Goal: Task Accomplishment & Management: Complete application form

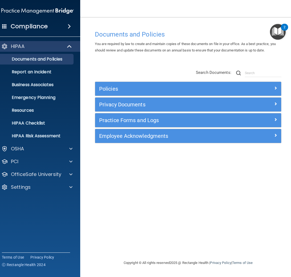
click at [36, 25] on h4 "Compliance" at bounding box center [29, 26] width 37 height 7
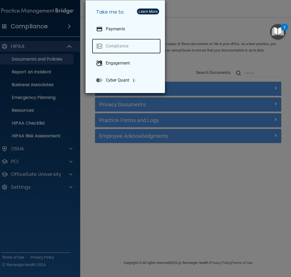
click at [113, 44] on link "Compliance" at bounding box center [126, 46] width 69 height 15
click at [195, 65] on div "Take me to: Payments Compliance Engagement Cyber Quant" at bounding box center [145, 138] width 291 height 277
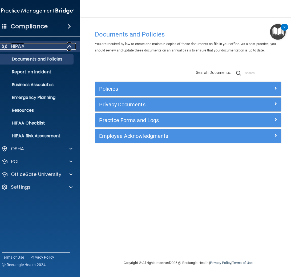
click at [44, 48] on div "HIPAA" at bounding box center [30, 46] width 66 height 6
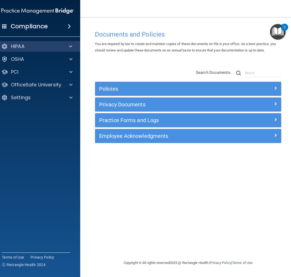
click at [51, 26] on div "Compliance" at bounding box center [37, 26] width 85 height 12
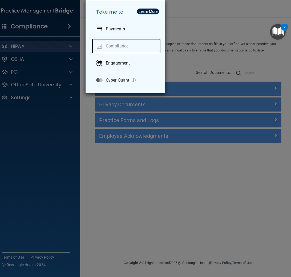
click at [109, 46] on link "Compliance" at bounding box center [126, 46] width 69 height 15
click at [100, 44] on link "Compliance" at bounding box center [126, 46] width 69 height 15
click at [131, 177] on div "Take me to: Payments Compliance Engagement Cyber Quant" at bounding box center [145, 138] width 291 height 277
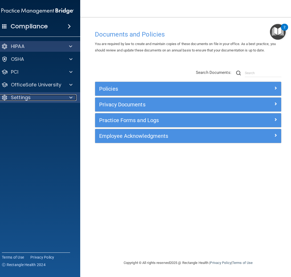
click at [54, 98] on div "Settings" at bounding box center [30, 97] width 66 height 6
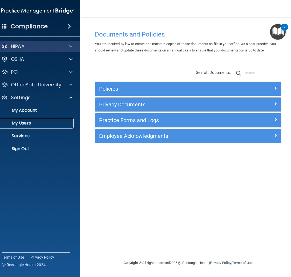
click at [41, 125] on p "My Users" at bounding box center [34, 122] width 73 height 5
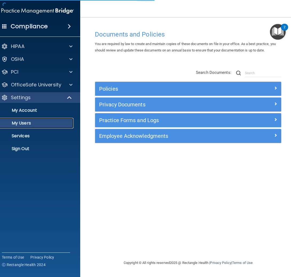
select select "20"
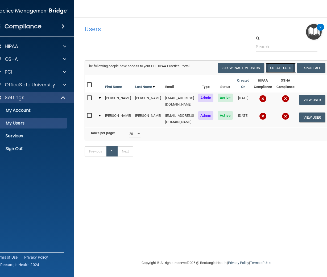
click at [276, 69] on button "Create User" at bounding box center [281, 68] width 30 height 10
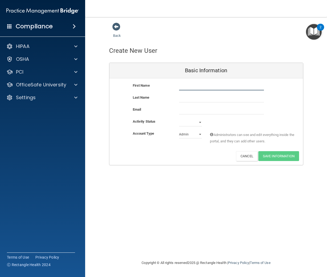
click at [191, 87] on input "text" at bounding box center [221, 86] width 85 height 8
type input "Emilio"
type input "Trujillo"
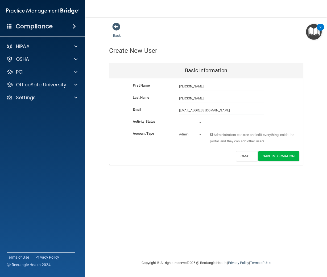
type input "etrujillo@healingartspediatrics.com"
click at [186, 121] on select "Active Inactive" at bounding box center [190, 122] width 23 height 8
select select "active"
click at [179, 118] on select "Active Inactive" at bounding box center [190, 122] width 23 height 8
click at [189, 133] on select "Admin Member" at bounding box center [190, 134] width 23 height 8
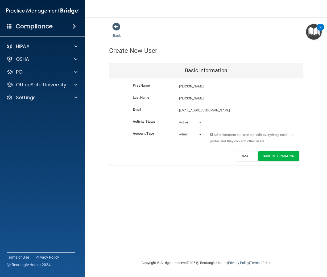
select select "practice_member"
click at [179, 130] on select "Admin Member" at bounding box center [190, 134] width 23 height 8
click at [268, 156] on button "Save Information" at bounding box center [279, 156] width 41 height 10
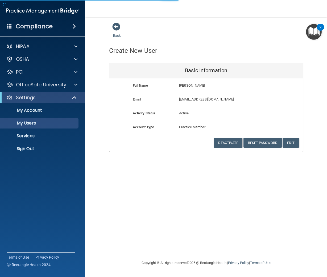
select select "20"
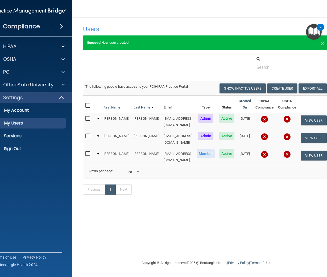
click at [280, 178] on div "Previous 1 Next" at bounding box center [206, 190] width 255 height 24
click at [280, 172] on td "Rows per page: 10 20 30 40 all" at bounding box center [206, 172] width 246 height 13
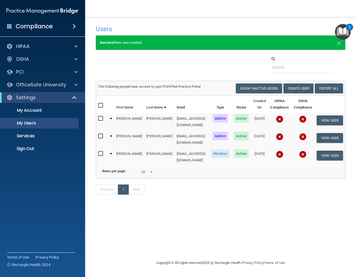
click at [109, 148] on td at bounding box center [110, 156] width 7 height 17
click at [110, 153] on div at bounding box center [111, 154] width 2 height 2
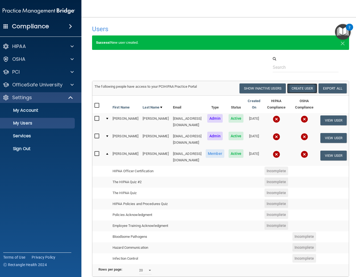
click at [280, 89] on button "Create User" at bounding box center [302, 88] width 30 height 10
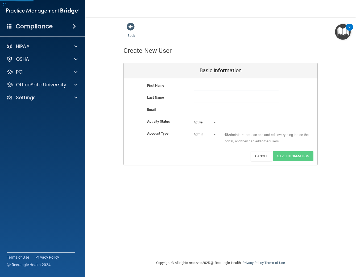
click at [243, 87] on input "text" at bounding box center [236, 86] width 85 height 8
type input "i"
type input "O"
type input "Isameli"
type input "Sandoval"
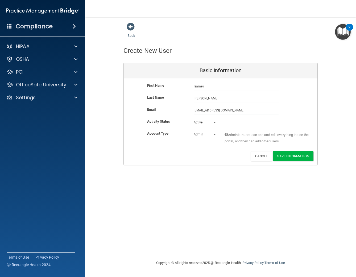
type input "isandoval@healingartspediatrics.com"
click at [206, 134] on select "Admin Member" at bounding box center [205, 134] width 23 height 8
select select "practice_member"
click at [194, 130] on select "Admin Member" at bounding box center [205, 134] width 23 height 8
click at [280, 153] on button "Save Information" at bounding box center [293, 156] width 41 height 10
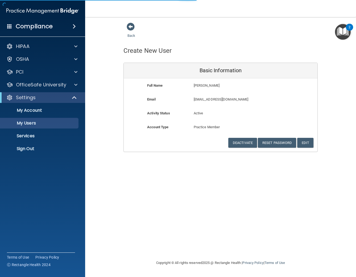
select select "20"
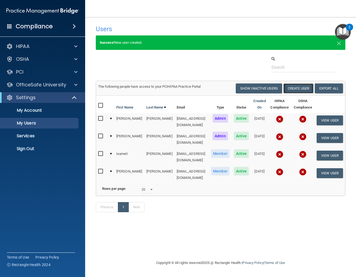
click at [280, 89] on button "Create User" at bounding box center [299, 88] width 30 height 10
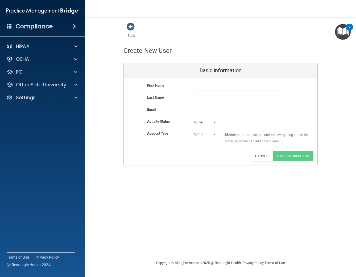
click at [204, 85] on input "text" at bounding box center [236, 86] width 85 height 8
type input "r"
type input "Rosario"
type input "Schiebert"
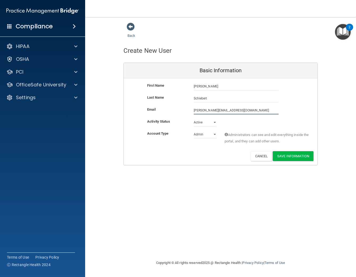
type input "rosario@healingartspediatrics.com"
click at [203, 137] on select "Admin Member" at bounding box center [205, 134] width 23 height 8
select select "practice_member"
click at [194, 130] on select "Admin Member" at bounding box center [205, 134] width 23 height 8
click at [279, 157] on button "Save Information" at bounding box center [293, 156] width 41 height 10
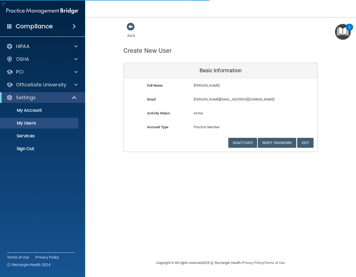
select select "20"
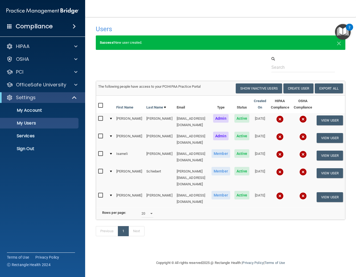
click at [212, 220] on div "Previous 1 Next" at bounding box center [221, 232] width 258 height 24
click at [31, 27] on h4 "Compliance" at bounding box center [34, 26] width 37 height 7
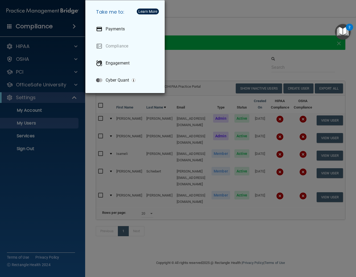
click at [46, 194] on div "Take me to: Payments Compliance Engagement Cyber Quant" at bounding box center [178, 138] width 356 height 277
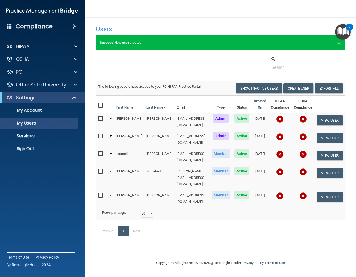
click at [280, 34] on img "Open Resource Center, 2 new notifications" at bounding box center [343, 32] width 16 height 16
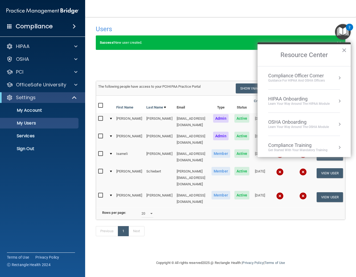
click at [280, 81] on div "Guidance for HIPAA and OSHA Officers" at bounding box center [296, 80] width 57 height 5
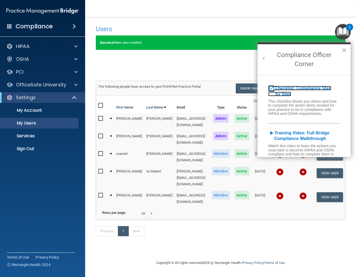
click at [280, 88] on b "Checklist: Compliance Step by Step" at bounding box center [299, 91] width 63 height 10
click at [280, 52] on button "×" at bounding box center [344, 50] width 5 height 9
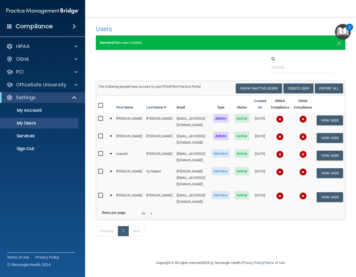
click at [56, 30] on div "Compliance" at bounding box center [42, 26] width 85 height 12
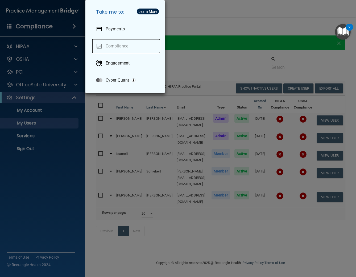
click at [119, 49] on link "Compliance" at bounding box center [126, 46] width 69 height 15
click at [120, 46] on link "Compliance" at bounding box center [126, 46] width 69 height 15
click at [218, 70] on div "Take me to: Payments Compliance Engagement Cyber Quant" at bounding box center [178, 138] width 356 height 277
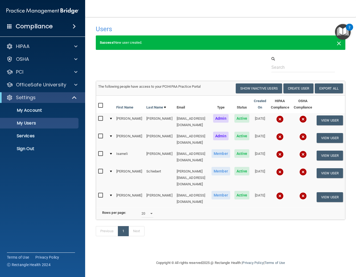
click at [280, 42] on span "×" at bounding box center [339, 42] width 5 height 11
select select "20"
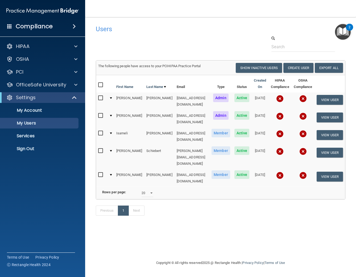
click at [98, 99] on input "checkbox" at bounding box center [101, 98] width 6 height 4
checkbox input "true"
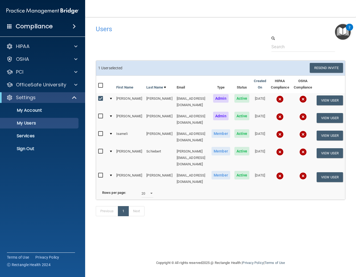
click at [98, 113] on label at bounding box center [101, 116] width 7 height 6
click at [98, 114] on input "checkbox" at bounding box center [101, 116] width 6 height 4
checkbox input "true"
click at [98, 132] on input "checkbox" at bounding box center [101, 134] width 6 height 4
checkbox input "true"
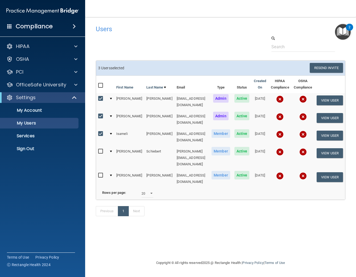
click at [98, 149] on input "checkbox" at bounding box center [101, 151] width 6 height 4
checkbox input "true"
click at [98, 172] on label at bounding box center [101, 175] width 7 height 6
click at [98, 173] on input "checkbox" at bounding box center [101, 175] width 6 height 4
checkbox input "true"
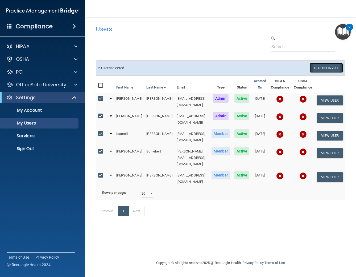
click at [280, 68] on button "Resend Invite" at bounding box center [326, 68] width 33 height 10
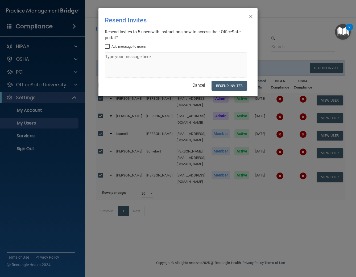
click at [133, 48] on label "Add message to users" at bounding box center [125, 46] width 41 height 6
click at [111, 48] on input "Add message to users" at bounding box center [108, 46] width 6 height 4
checkbox input "true"
click at [142, 58] on textarea at bounding box center [176, 64] width 142 height 25
click at [158, 59] on textarea at bounding box center [176, 64] width 142 height 25
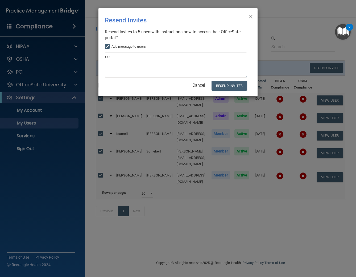
type textarea "c"
type textarea "Compliance Training"
click at [242, 88] on button "Resend Invites" at bounding box center [229, 86] width 35 height 10
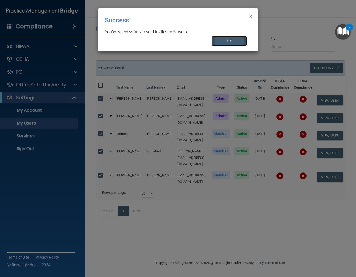
click at [231, 42] on button "OK" at bounding box center [230, 41] width 36 height 10
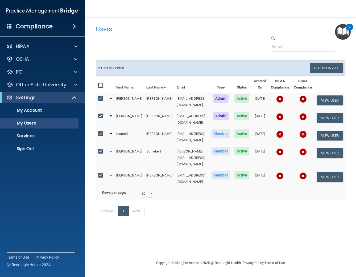
click at [98, 98] on input "checkbox" at bounding box center [101, 98] width 6 height 4
checkbox input "false"
click at [98, 114] on input "checkbox" at bounding box center [101, 116] width 6 height 4
checkbox input "false"
click at [98, 132] on input "checkbox" at bounding box center [101, 134] width 6 height 4
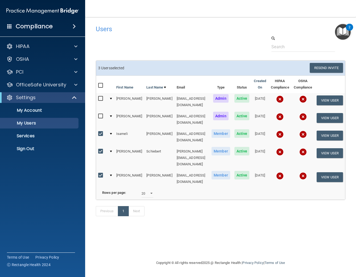
checkbox input "false"
click at [98, 149] on input "checkbox" at bounding box center [101, 151] width 6 height 4
checkbox input "false"
click at [98, 173] on input "checkbox" at bounding box center [101, 175] width 6 height 4
checkbox input "false"
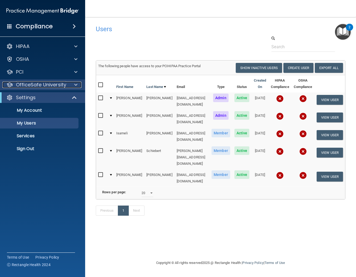
click at [58, 81] on p "OfficeSafe University" at bounding box center [41, 84] width 50 height 6
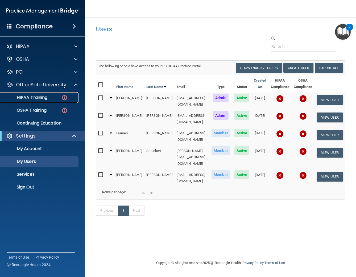
click at [43, 97] on div "HIPAA Training" at bounding box center [39, 97] width 73 height 5
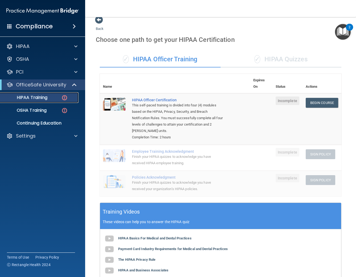
scroll to position [98, 0]
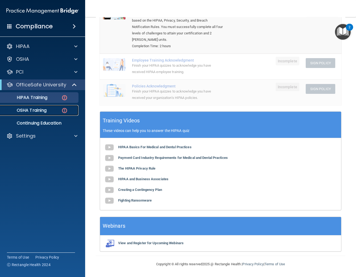
click at [46, 108] on p "OSHA Training" at bounding box center [24, 110] width 43 height 5
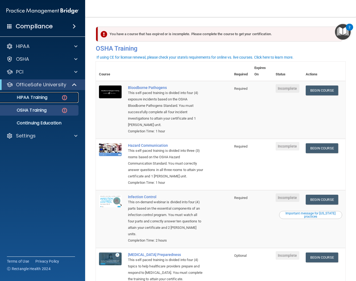
click at [48, 100] on link "HIPAA Training" at bounding box center [37, 97] width 84 height 11
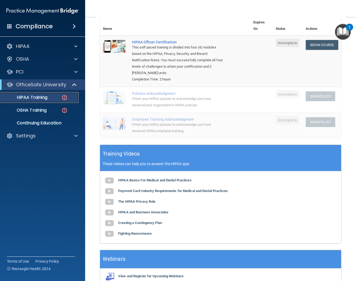
scroll to position [59, 0]
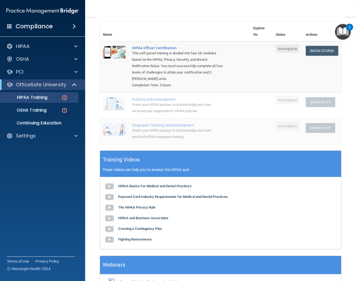
click at [195, 106] on div "Finish your HIPAA quizzes to acknowledge you have received your organization’s …" at bounding box center [178, 107] width 92 height 13
click at [178, 102] on div "Finish your HIPAA quizzes to acknowledge you have received your organization’s …" at bounding box center [178, 107] width 92 height 13
click at [155, 96] on td "Policies Acknowledgment Finish your HIPAA quizzes to acknowledge you have recei…" at bounding box center [189, 106] width 121 height 26
click at [161, 100] on div "Policies Acknowledgment" at bounding box center [178, 99] width 92 height 4
click at [154, 138] on div "Finish your HIPAA quizzes to acknowledge you have received HIPAA employee train…" at bounding box center [178, 133] width 92 height 13
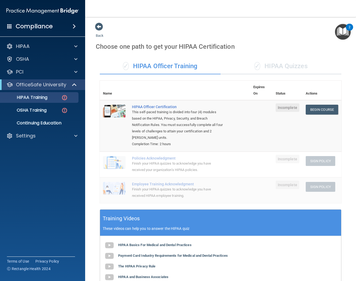
scroll to position [0, 0]
click at [280, 68] on div "✓ HIPAA Quizzes" at bounding box center [281, 66] width 121 height 16
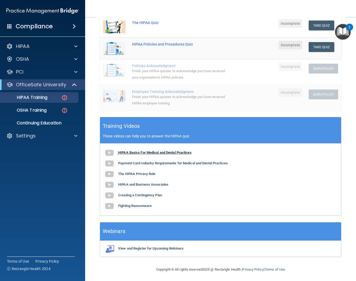
scroll to position [107, 0]
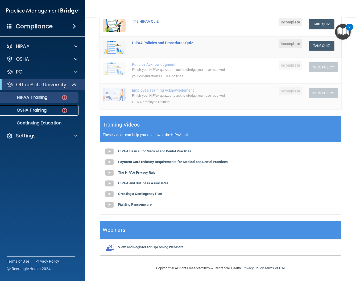
click at [41, 112] on p "OSHA Training" at bounding box center [24, 110] width 43 height 5
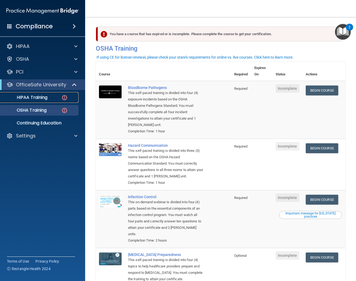
click at [49, 99] on div "HIPAA Training" at bounding box center [39, 97] width 73 height 5
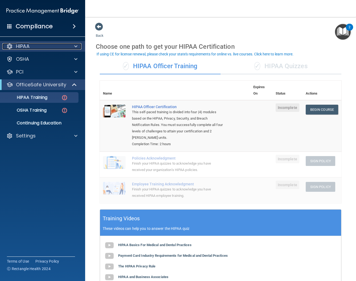
click at [49, 46] on div "HIPAA" at bounding box center [35, 46] width 66 height 6
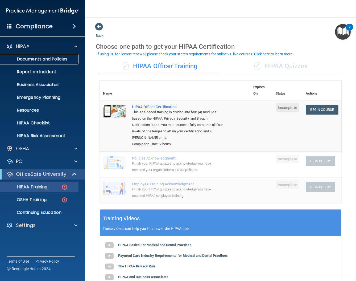
click at [47, 57] on p "Documents and Policies" at bounding box center [39, 58] width 73 height 5
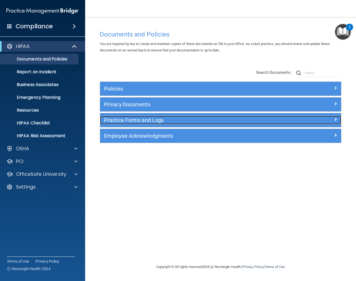
click at [153, 123] on h5 "Practice Forms and Logs" at bounding box center [190, 120] width 173 height 6
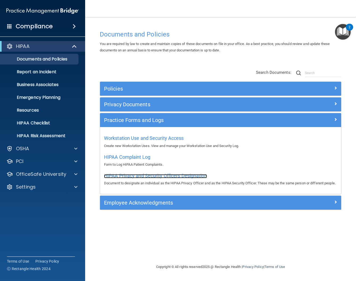
click at [181, 176] on span "HIPAA Privacy and Security Officers Designation" at bounding box center [155, 176] width 103 height 6
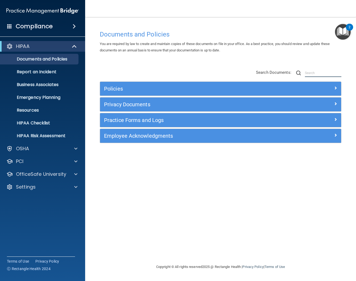
click at [318, 74] on input "text" at bounding box center [323, 73] width 36 height 8
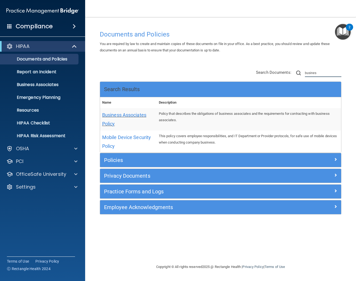
type input "busines"
click at [134, 116] on span "Business Associates Policy" at bounding box center [124, 119] width 44 height 14
click at [244, 85] on div "Search Results" at bounding box center [220, 89] width 241 height 15
click at [330, 71] on input "busines" at bounding box center [323, 73] width 36 height 8
drag, startPoint x: 329, startPoint y: 73, endPoint x: 279, endPoint y: 72, distance: 49.5
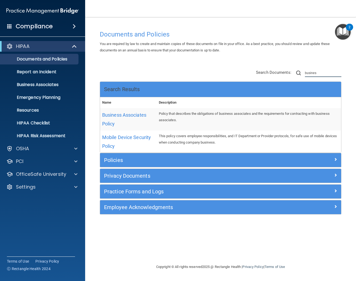
click at [279, 72] on div "Search Documents: busines" at bounding box center [298, 73] width 85 height 8
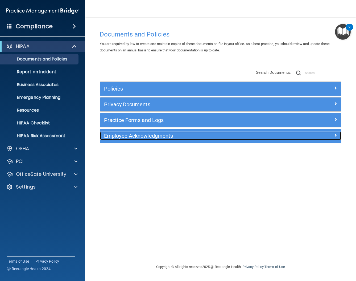
click at [293, 136] on div at bounding box center [311, 135] width 60 height 6
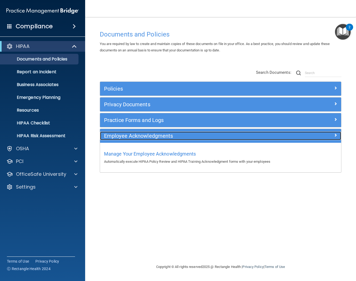
click at [293, 136] on div at bounding box center [311, 135] width 60 height 6
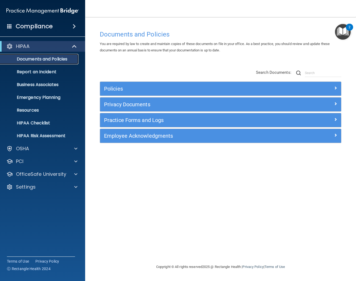
click at [35, 60] on p "Documents and Policies" at bounding box center [39, 58] width 73 height 5
click at [33, 86] on p "Business Associates" at bounding box center [39, 84] width 73 height 5
click at [48, 87] on p "Business Associates" at bounding box center [39, 84] width 73 height 5
click at [53, 84] on p "Business Associates" at bounding box center [39, 84] width 73 height 5
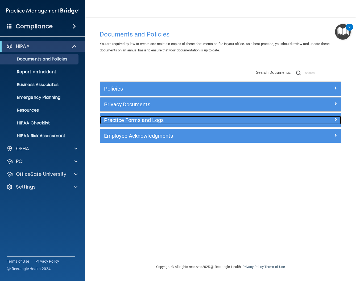
click at [150, 121] on h5 "Practice Forms and Logs" at bounding box center [190, 120] width 173 height 6
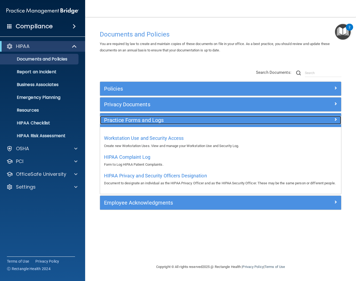
click at [148, 119] on h5 "Practice Forms and Logs" at bounding box center [190, 120] width 173 height 6
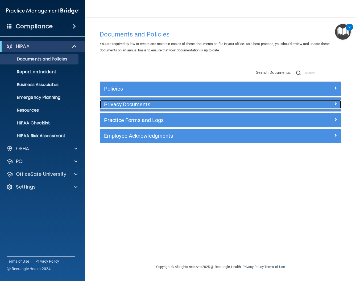
click at [149, 104] on h5 "Privacy Documents" at bounding box center [190, 104] width 173 height 6
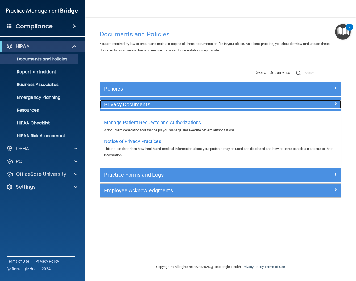
click at [149, 104] on h5 "Privacy Documents" at bounding box center [190, 104] width 173 height 6
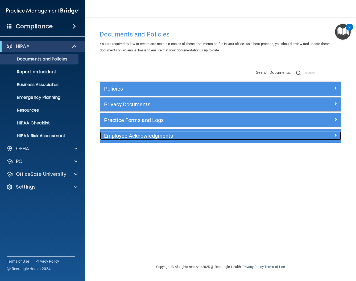
click at [157, 139] on div "Employee Acknowledgments" at bounding box center [190, 136] width 181 height 9
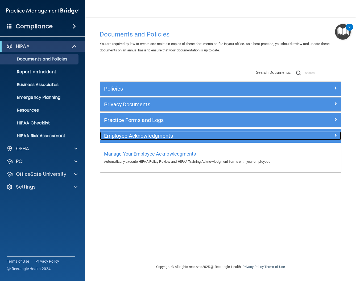
click at [157, 139] on div "Employee Acknowledgments" at bounding box center [190, 136] width 181 height 9
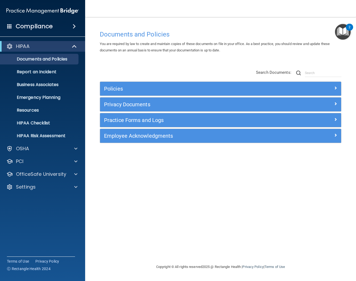
click at [151, 194] on div "Documents and Policies You are required by law to create and maintain copies of…" at bounding box center [221, 146] width 250 height 236
click at [59, 48] on div "HIPAA" at bounding box center [35, 46] width 66 height 6
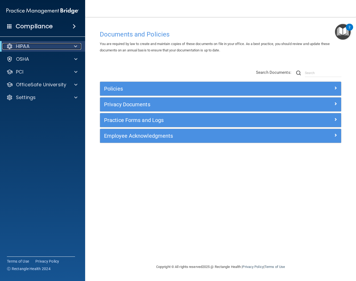
click at [57, 47] on div "HIPAA" at bounding box center [35, 46] width 66 height 6
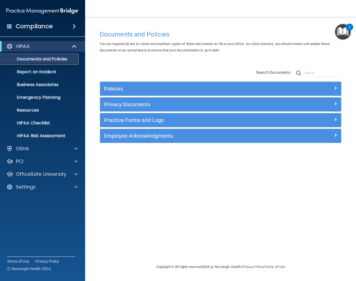
click at [46, 61] on p "Documents and Policies" at bounding box center [39, 58] width 73 height 5
click at [152, 72] on div "Policies Select All (Unselect 0) Unselect All Print Selected (0) Acceptable Use…" at bounding box center [221, 106] width 250 height 85
click at [285, 58] on div "Documents and Policies You are required by law to create and maintain copies of…" at bounding box center [221, 146] width 250 height 236
click at [44, 74] on p "Report an Incident" at bounding box center [39, 71] width 73 height 5
click at [33, 85] on p "Business Associates" at bounding box center [39, 84] width 73 height 5
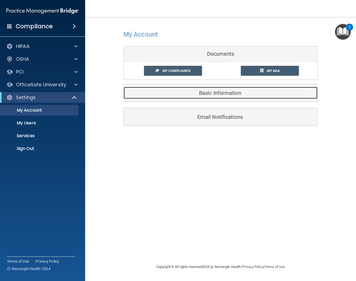
click at [245, 94] on h5 "Basic Information" at bounding box center [213, 93] width 170 height 6
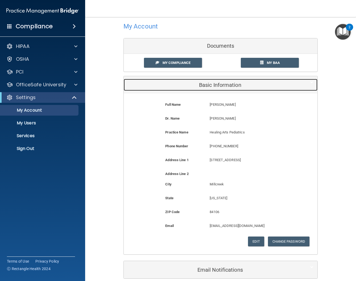
scroll to position [33, 0]
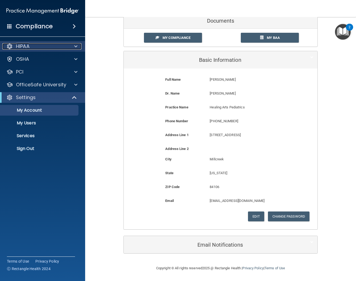
click at [34, 47] on div "HIPAA" at bounding box center [35, 46] width 66 height 6
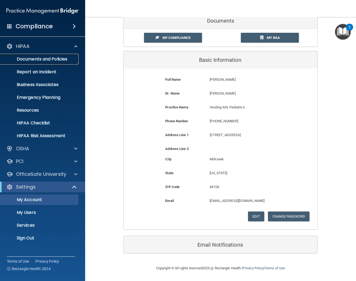
click at [50, 60] on p "Documents and Policies" at bounding box center [39, 58] width 73 height 5
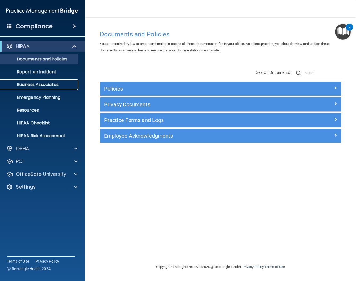
click at [26, 83] on p "Business Associates" at bounding box center [39, 84] width 73 height 5
click at [179, 125] on div "Practice Forms and Logs" at bounding box center [220, 120] width 241 height 14
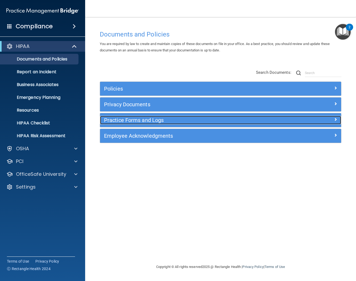
click at [161, 119] on h5 "Practice Forms and Logs" at bounding box center [190, 120] width 173 height 6
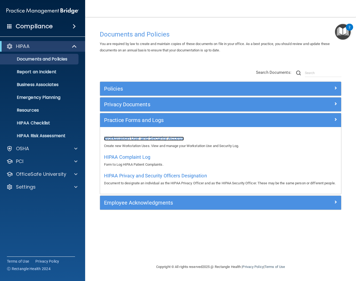
click at [162, 140] on span "Workstation Use and Security Access" at bounding box center [144, 138] width 80 height 6
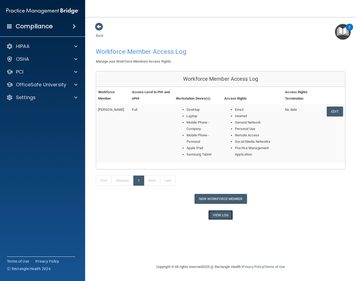
click at [227, 214] on link "View Log" at bounding box center [220, 215] width 25 height 10
click at [48, 48] on div "HIPAA" at bounding box center [35, 46] width 66 height 6
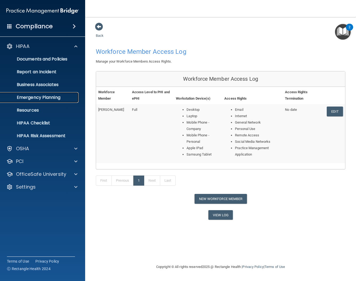
click at [55, 99] on p "Emergency Planning" at bounding box center [39, 97] width 73 height 5
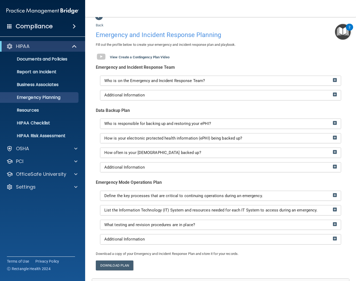
scroll to position [11, 0]
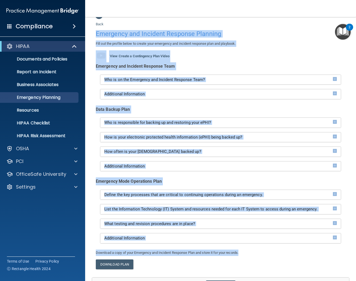
drag, startPoint x: 96, startPoint y: 28, endPoint x: 322, endPoint y: 253, distance: 319.1
click at [322, 253] on div "Back Emergency and Incident Response Planning Fill out the profile below to cre…" at bounding box center [221, 152] width 250 height 282
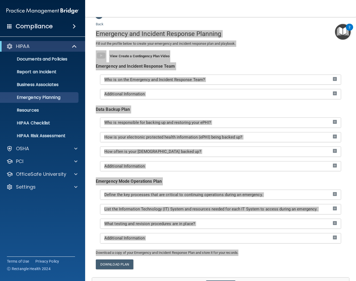
scroll to position [12, 0]
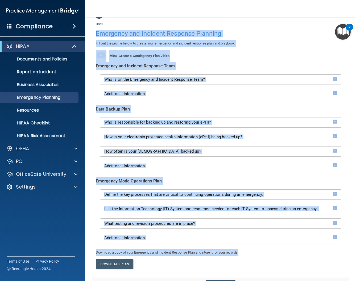
click at [285, 248] on div "Emergency and Incident Response Team Who is on the Emergency and Incident Respo…" at bounding box center [221, 155] width 258 height 187
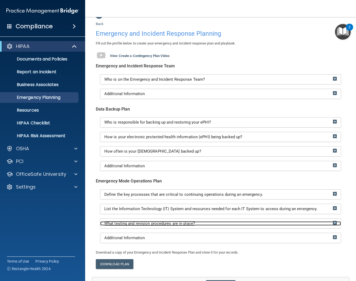
click at [191, 224] on span "What testing and revision procedures are in place?" at bounding box center [149, 223] width 91 height 5
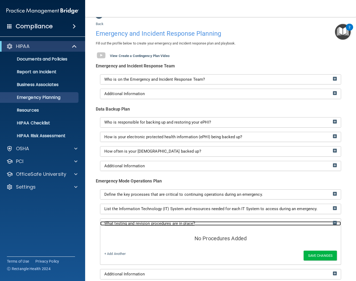
scroll to position [81, 0]
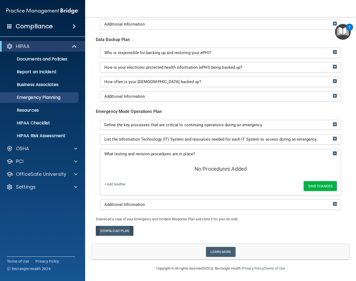
click at [120, 229] on link "Download Plan" at bounding box center [115, 231] width 38 height 10
click at [55, 46] on div "HIPAA" at bounding box center [35, 46] width 66 height 6
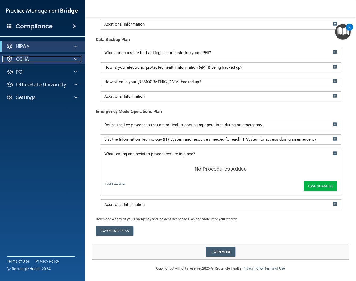
click at [59, 59] on div "OSHA" at bounding box center [35, 59] width 66 height 6
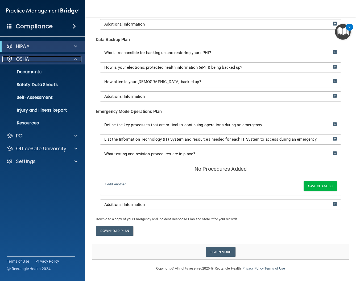
click at [36, 62] on div "OSHA" at bounding box center [35, 59] width 66 height 6
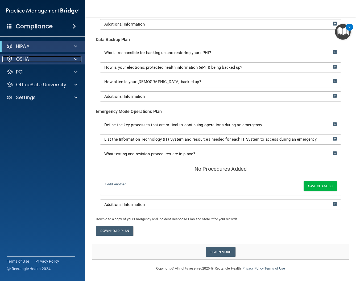
click at [36, 62] on div "OSHA" at bounding box center [35, 59] width 66 height 6
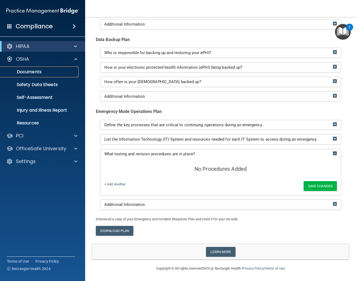
click at [39, 72] on p "Documents" at bounding box center [39, 71] width 73 height 5
